Goal: Transaction & Acquisition: Purchase product/service

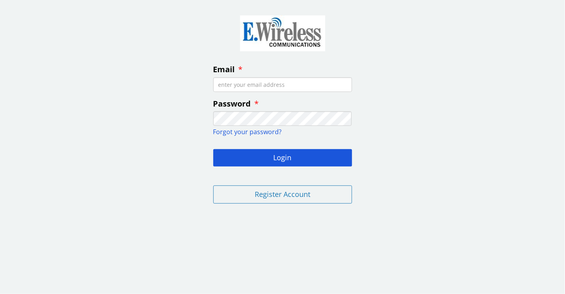
click at [318, 84] on input "Email" at bounding box center [282, 84] width 139 height 15
type input "[EMAIL_ADDRESS][DOMAIN_NAME]"
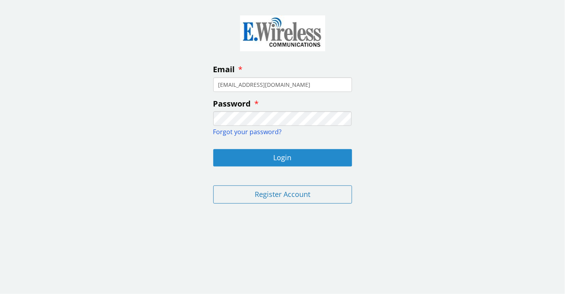
click at [290, 154] on button "Login" at bounding box center [282, 157] width 139 height 17
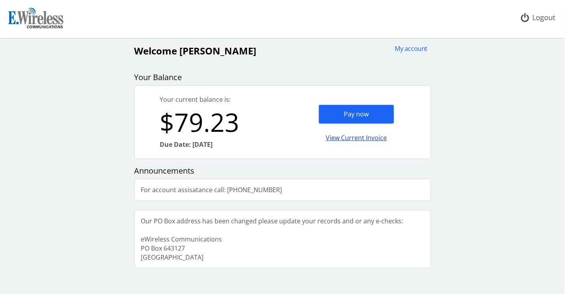
click at [365, 137] on div "View Current Invoice" at bounding box center [356, 137] width 76 height 19
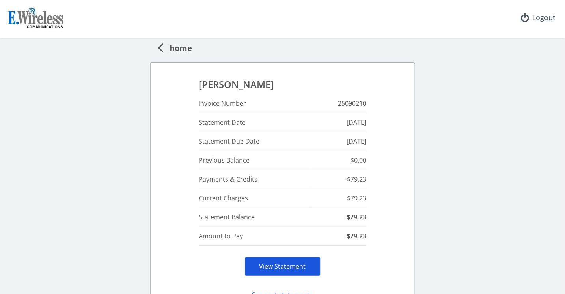
click at [275, 263] on link "View Statement" at bounding box center [282, 266] width 46 height 9
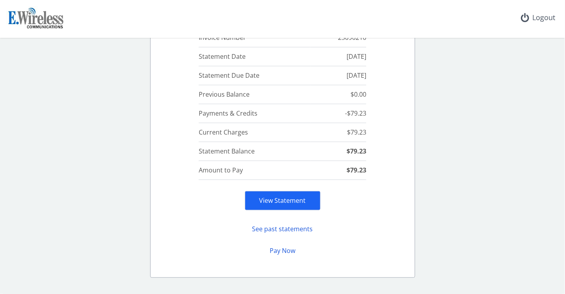
scroll to position [79, 0]
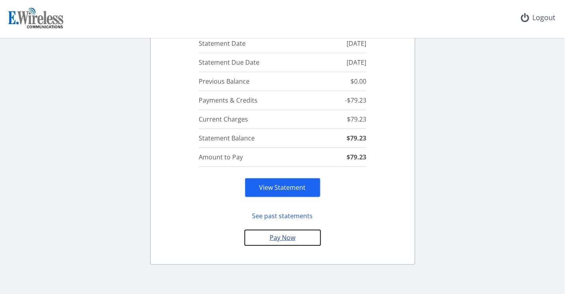
click at [276, 235] on button "Pay Now" at bounding box center [283, 237] width 76 height 15
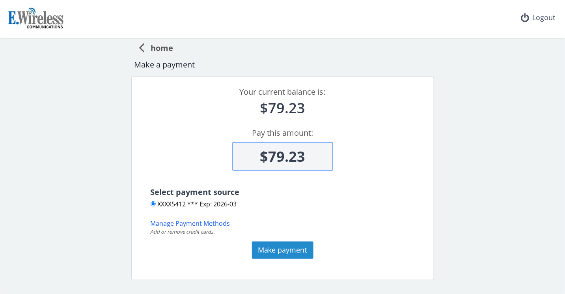
click at [286, 249] on button "Make payment" at bounding box center [282, 249] width 61 height 17
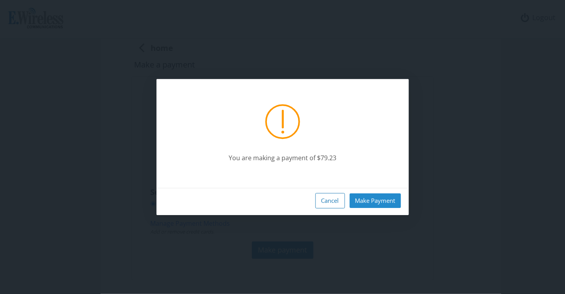
click at [379, 196] on button "Make Payment" at bounding box center [374, 200] width 51 height 15
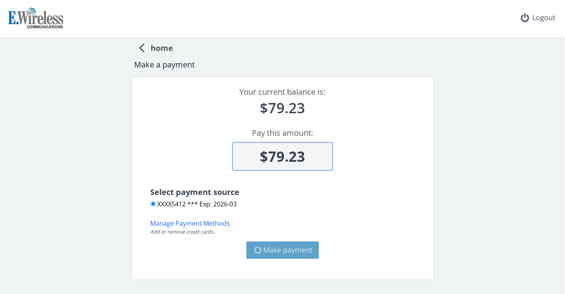
type input "$0"
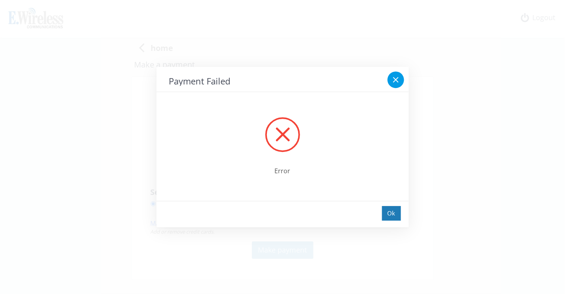
click at [399, 80] on icon at bounding box center [395, 79] width 9 height 9
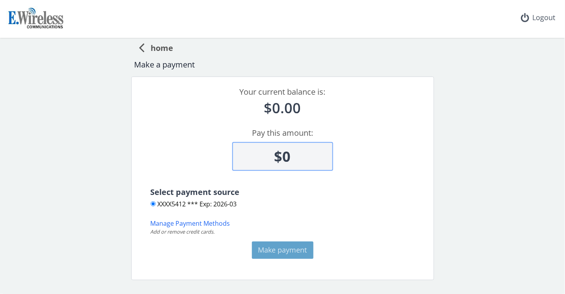
click at [158, 47] on span "home" at bounding box center [159, 46] width 29 height 15
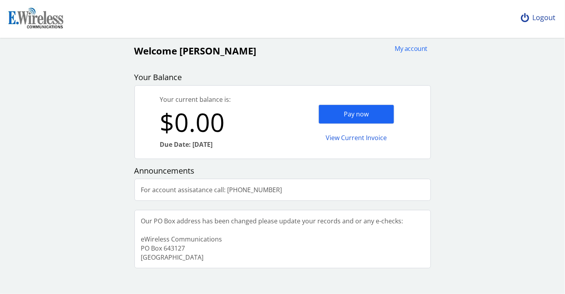
click at [543, 16] on div "Logout" at bounding box center [538, 17] width 47 height 35
